Goal: Find specific fact: Find specific fact

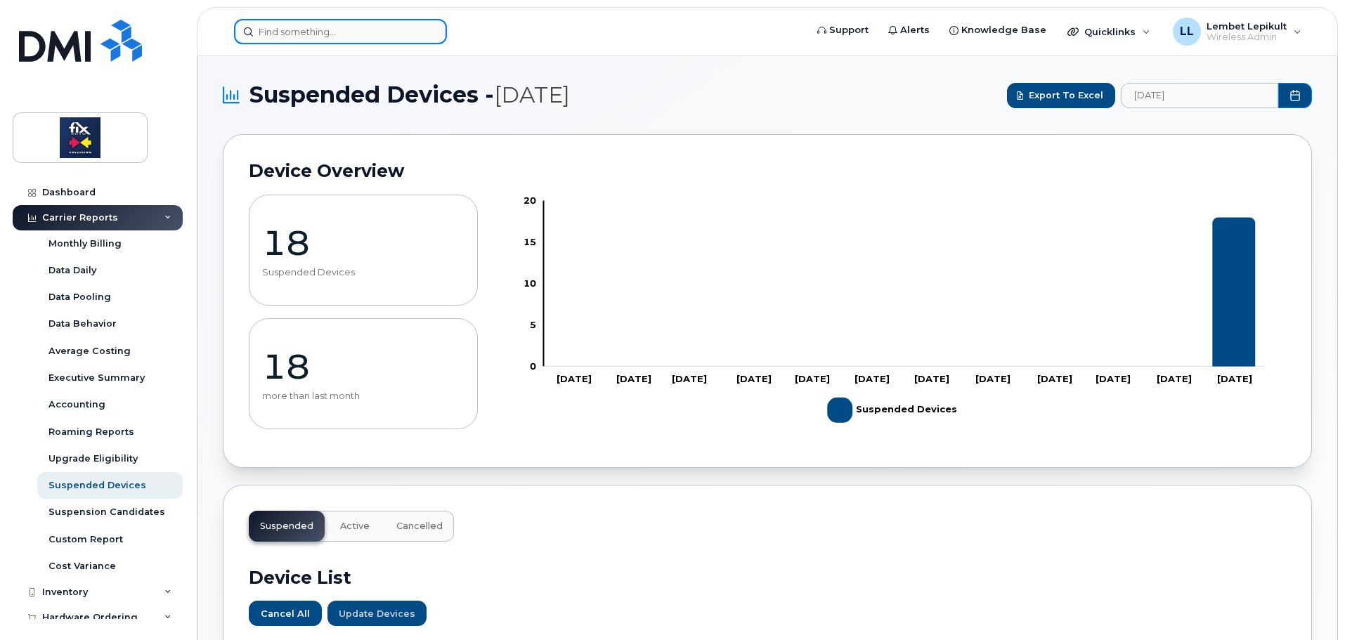
click at [321, 37] on input at bounding box center [340, 31] width 213 height 25
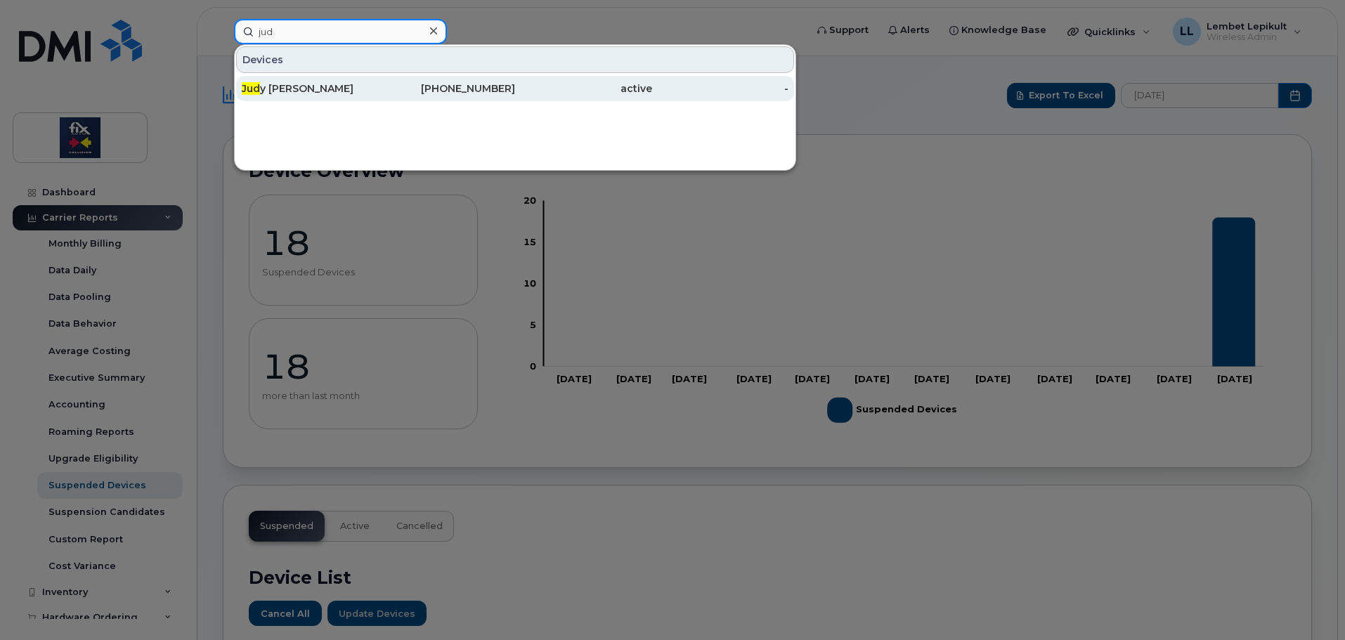
type input "jud"
click at [287, 91] on div "[PERSON_NAME]" at bounding box center [310, 89] width 137 height 14
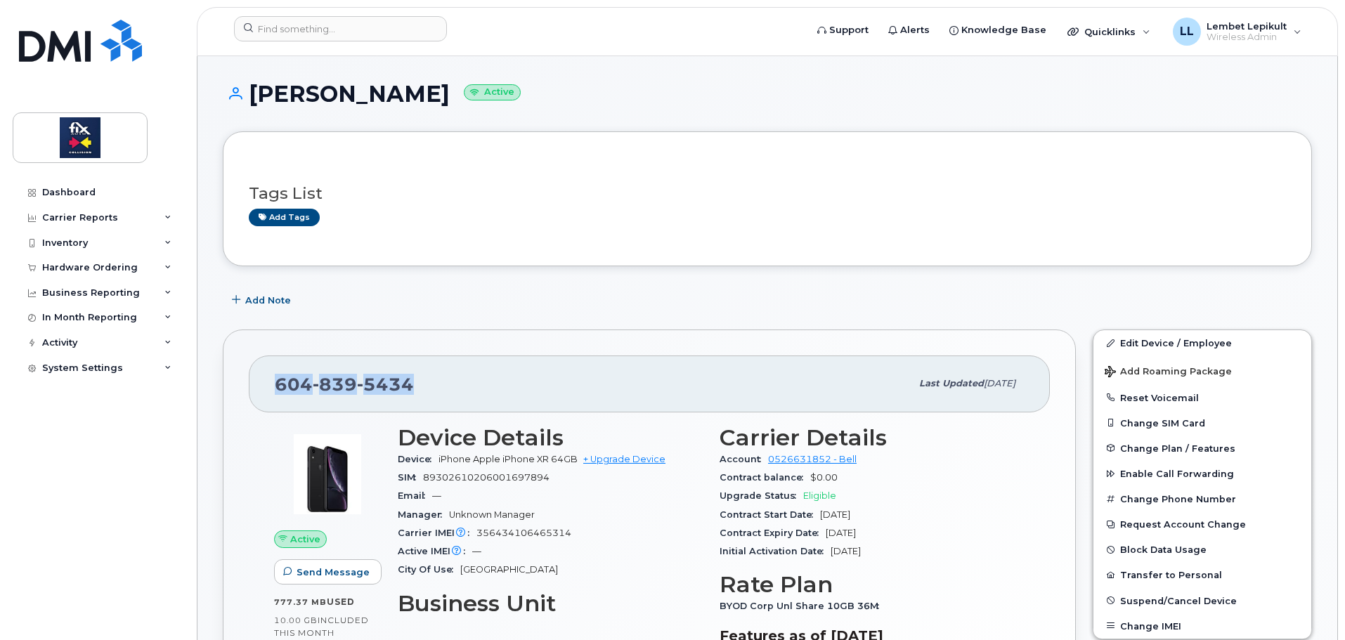
drag, startPoint x: 417, startPoint y: 382, endPoint x: 272, endPoint y: 398, distance: 145.6
click at [262, 406] on div "[PHONE_NUMBER] Last updated [DATE]" at bounding box center [649, 384] width 801 height 56
copy span "[PHONE_NUMBER]"
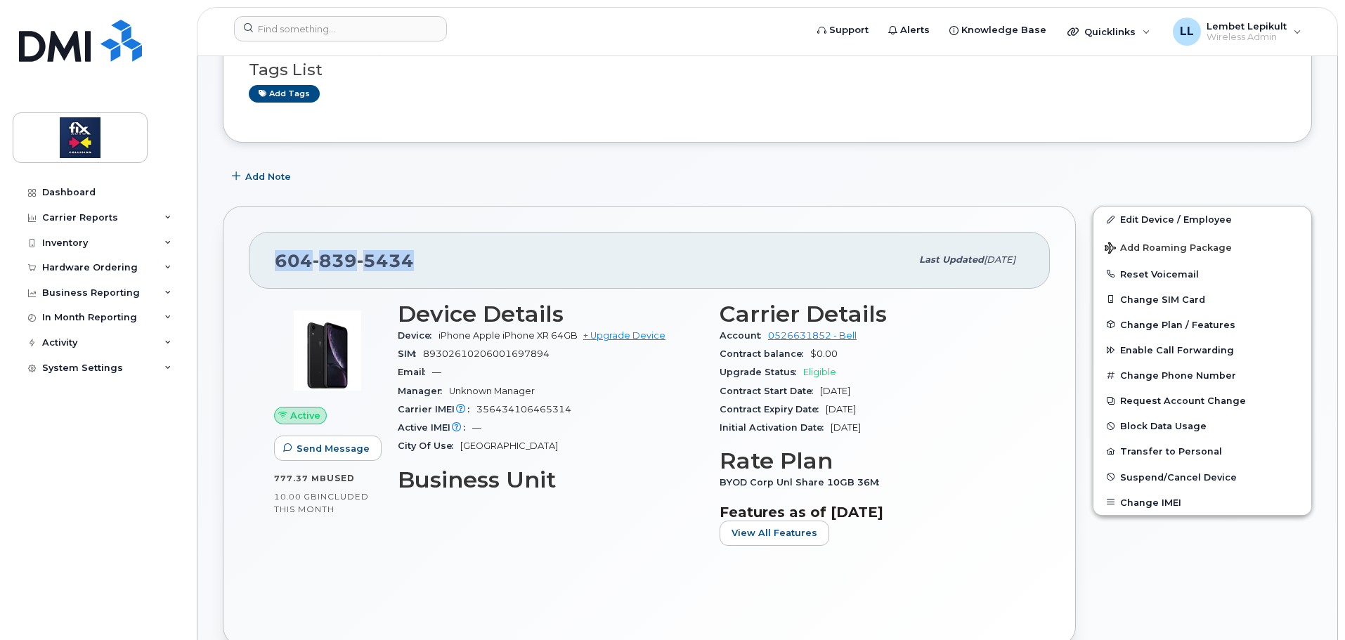
scroll to position [141, 0]
